Goal: Task Accomplishment & Management: Complete application form

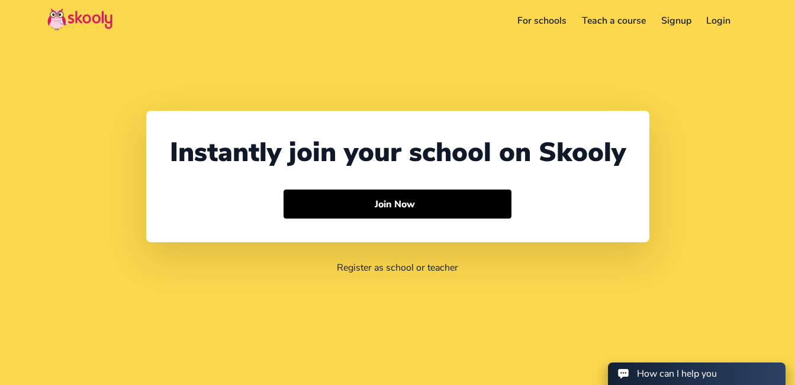
select select "92"
select select "[GEOGRAPHIC_DATA]"
select select "[GEOGRAPHIC_DATA]/[GEOGRAPHIC_DATA]"
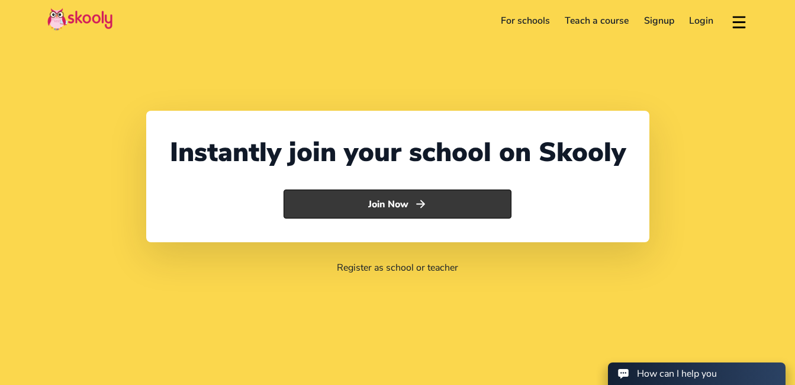
click at [447, 211] on button "Join Now" at bounding box center [397, 204] width 228 height 30
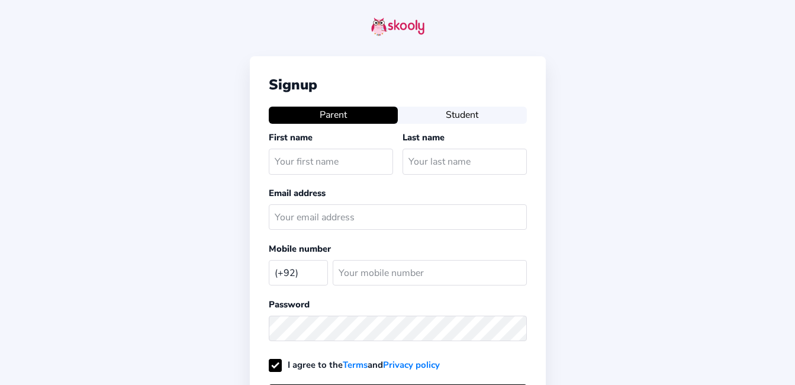
select select "PK"
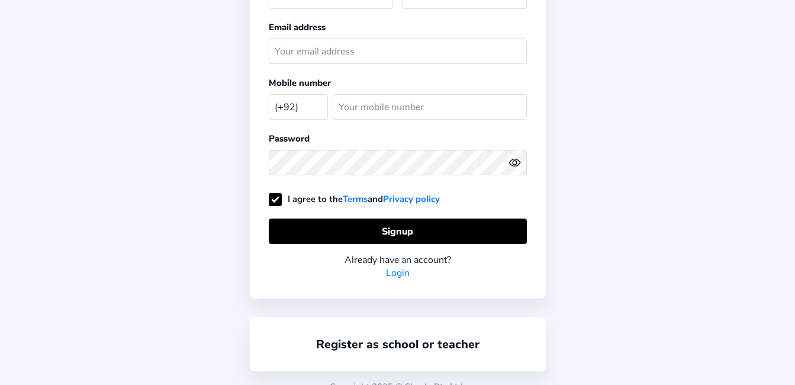
scroll to position [183, 0]
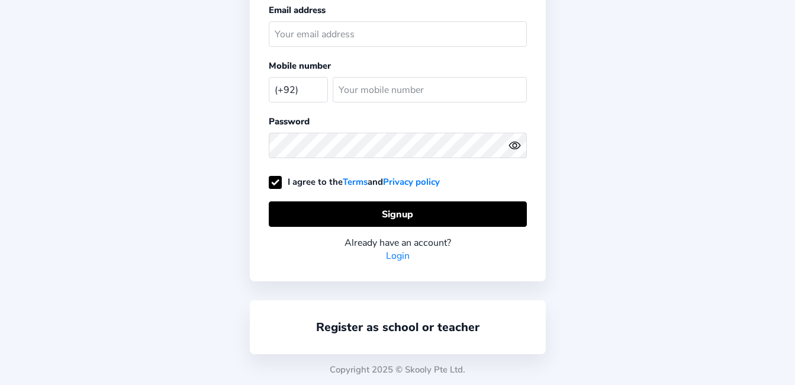
click at [408, 336] on div "Register as school or teacher" at bounding box center [398, 327] width 296 height 54
click at [420, 325] on link "Register as school or teacher" at bounding box center [397, 327] width 163 height 16
